Goal: Task Accomplishment & Management: Manage account settings

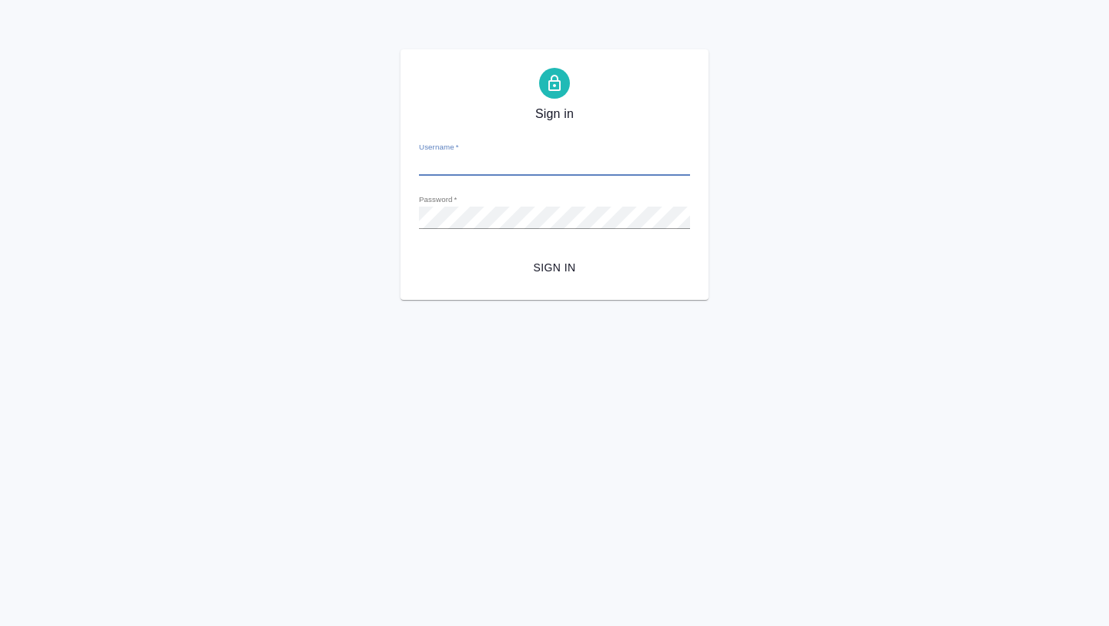
type input "[EMAIL_ADDRESS][DOMAIN_NAME]"
click at [548, 277] on button "Sign in" at bounding box center [554, 267] width 271 height 29
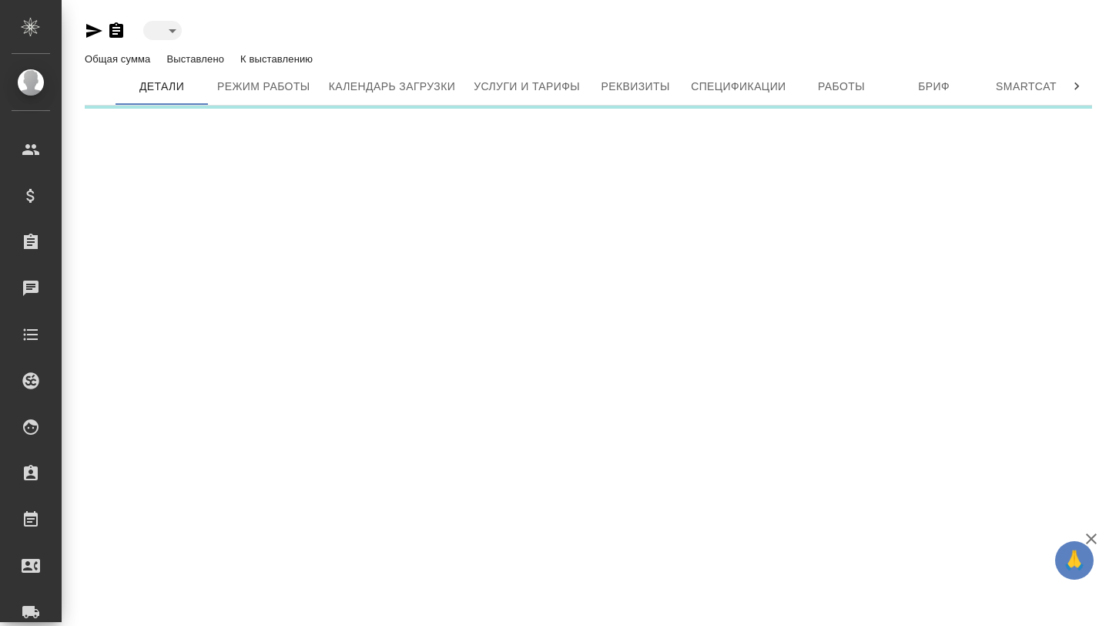
type input "active"
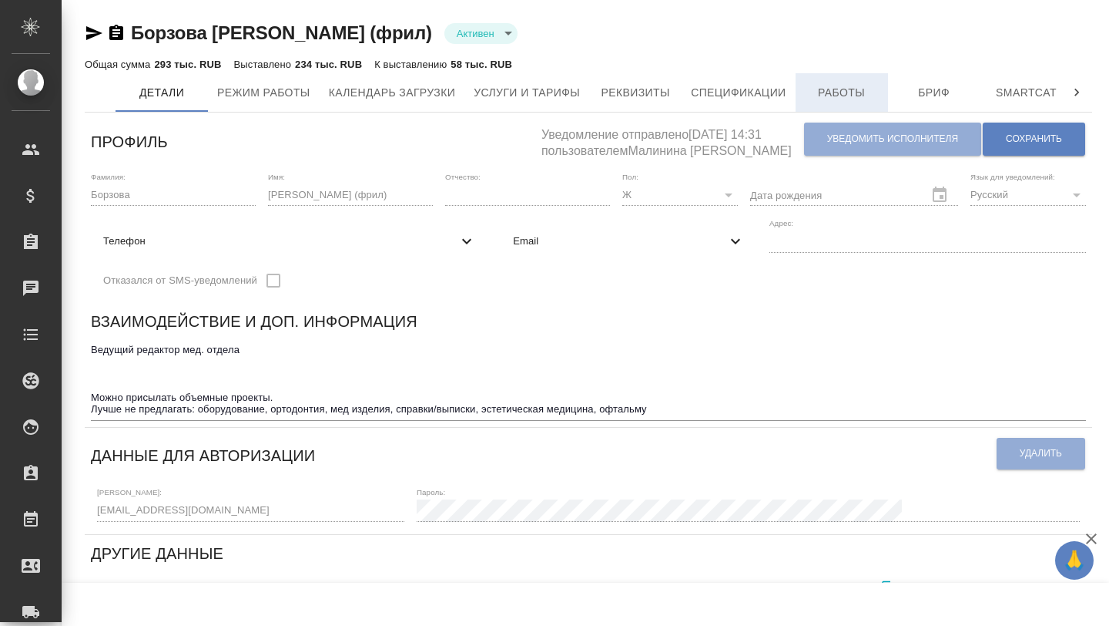
click at [842, 92] on span "Работы" at bounding box center [842, 92] width 74 height 19
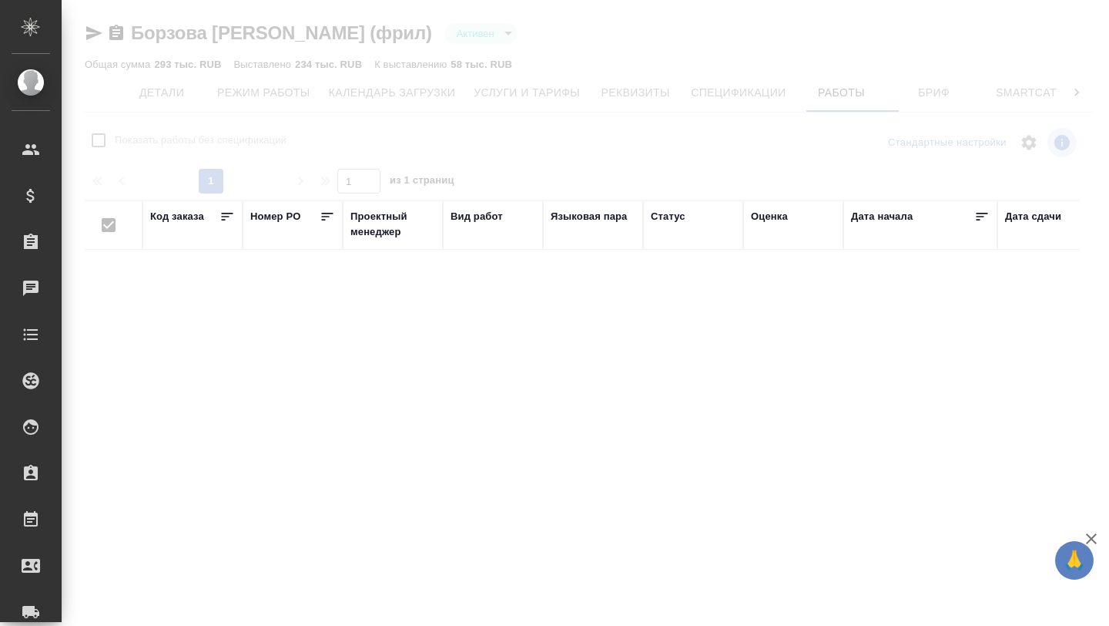
checkbox input "false"
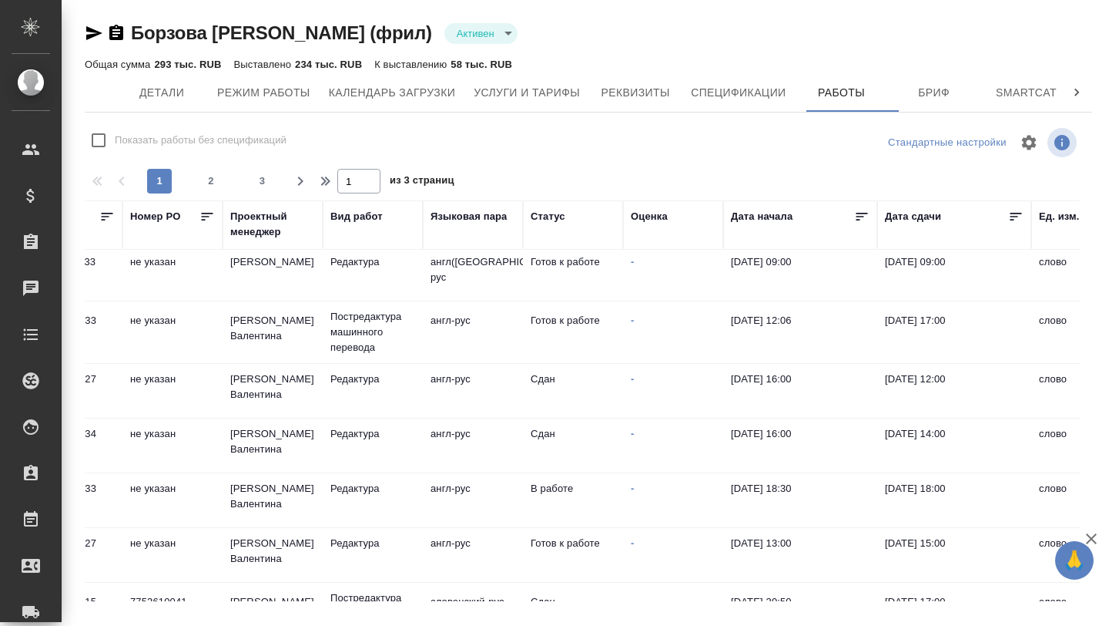
scroll to position [4, 120]
